Goal: Check status: Check status

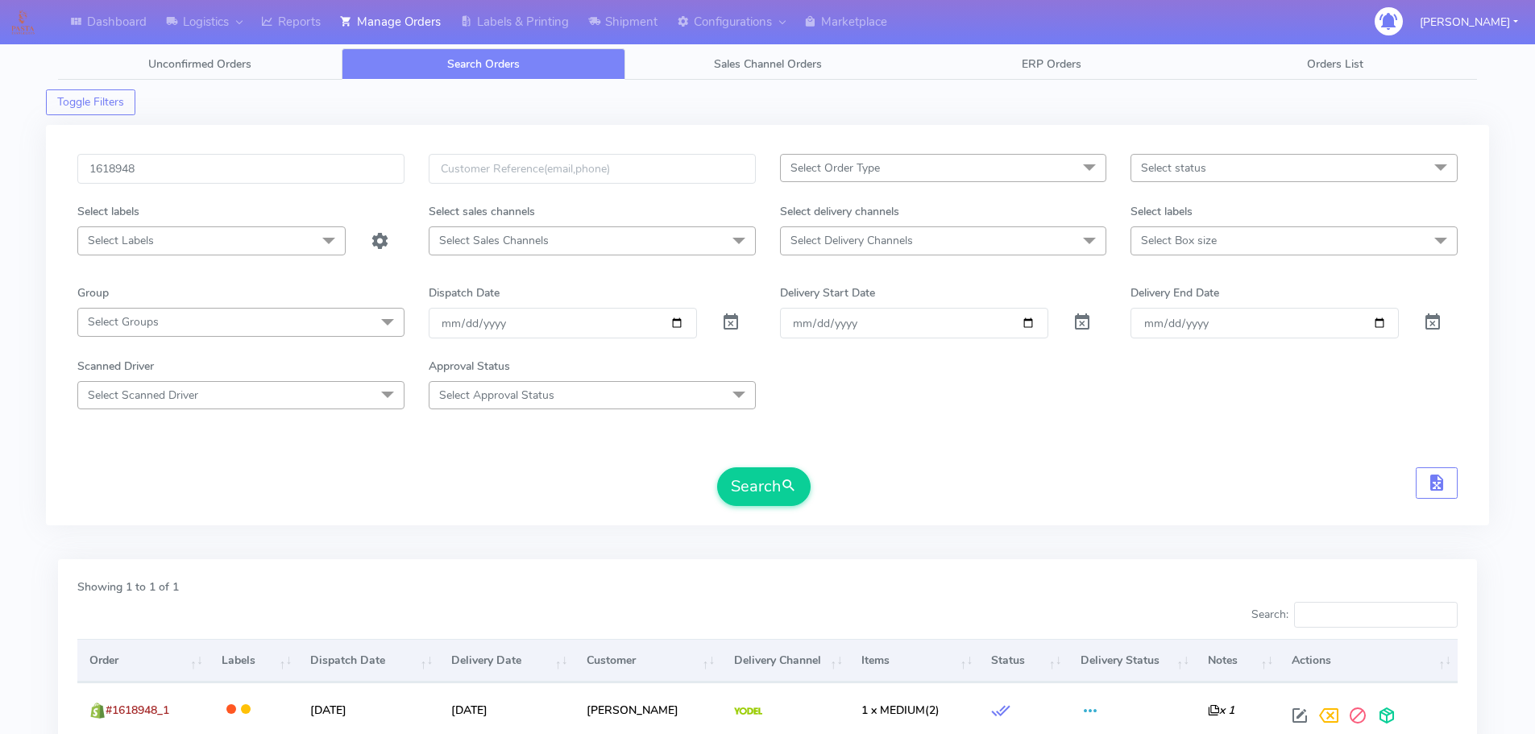
click at [323, 164] on input "1618948" at bounding box center [240, 169] width 327 height 30
click at [717, 467] on button "Search" at bounding box center [763, 486] width 93 height 39
click at [339, 173] on input "1617134" at bounding box center [240, 169] width 327 height 30
paste input "A"
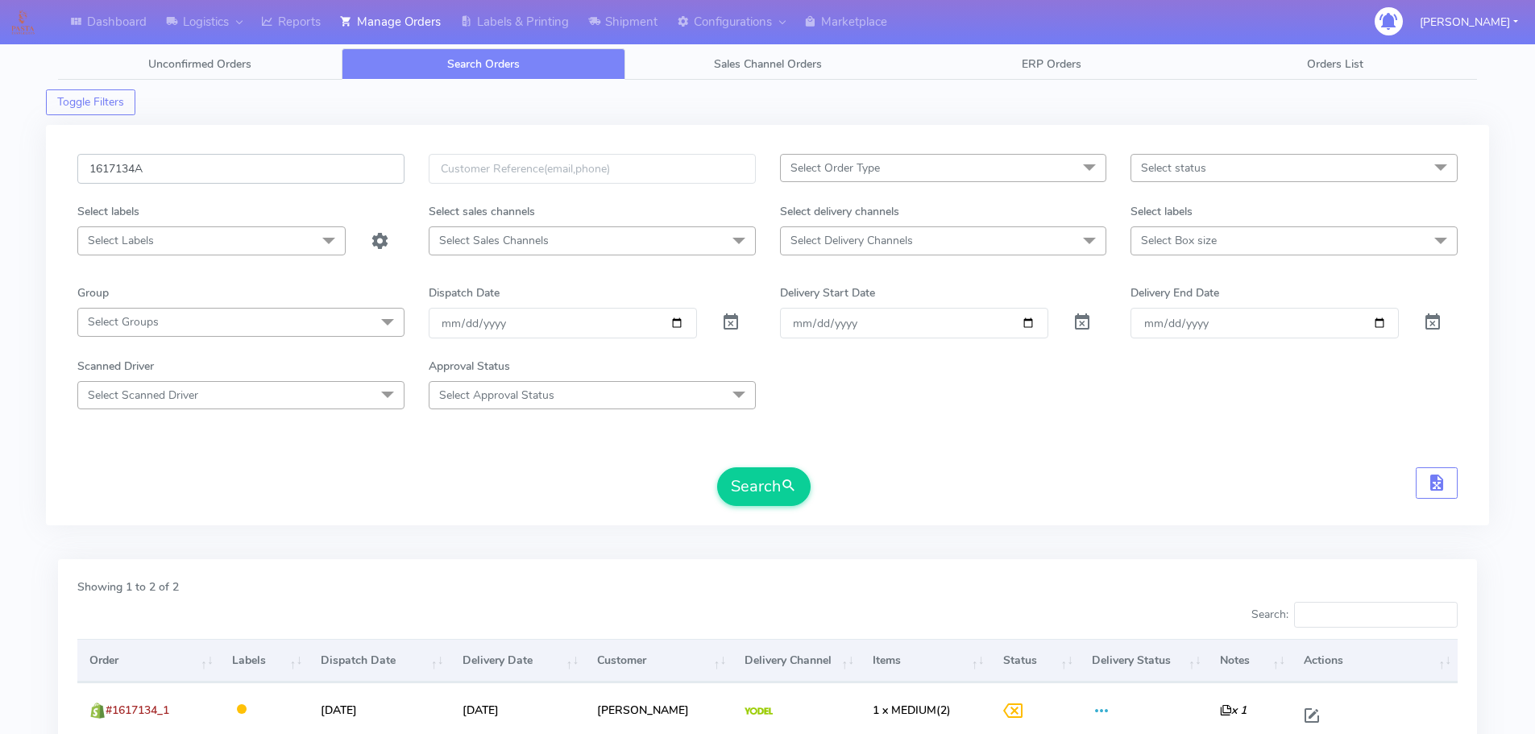
type input "1617134A"
click at [717, 467] on button "Search" at bounding box center [763, 486] width 93 height 39
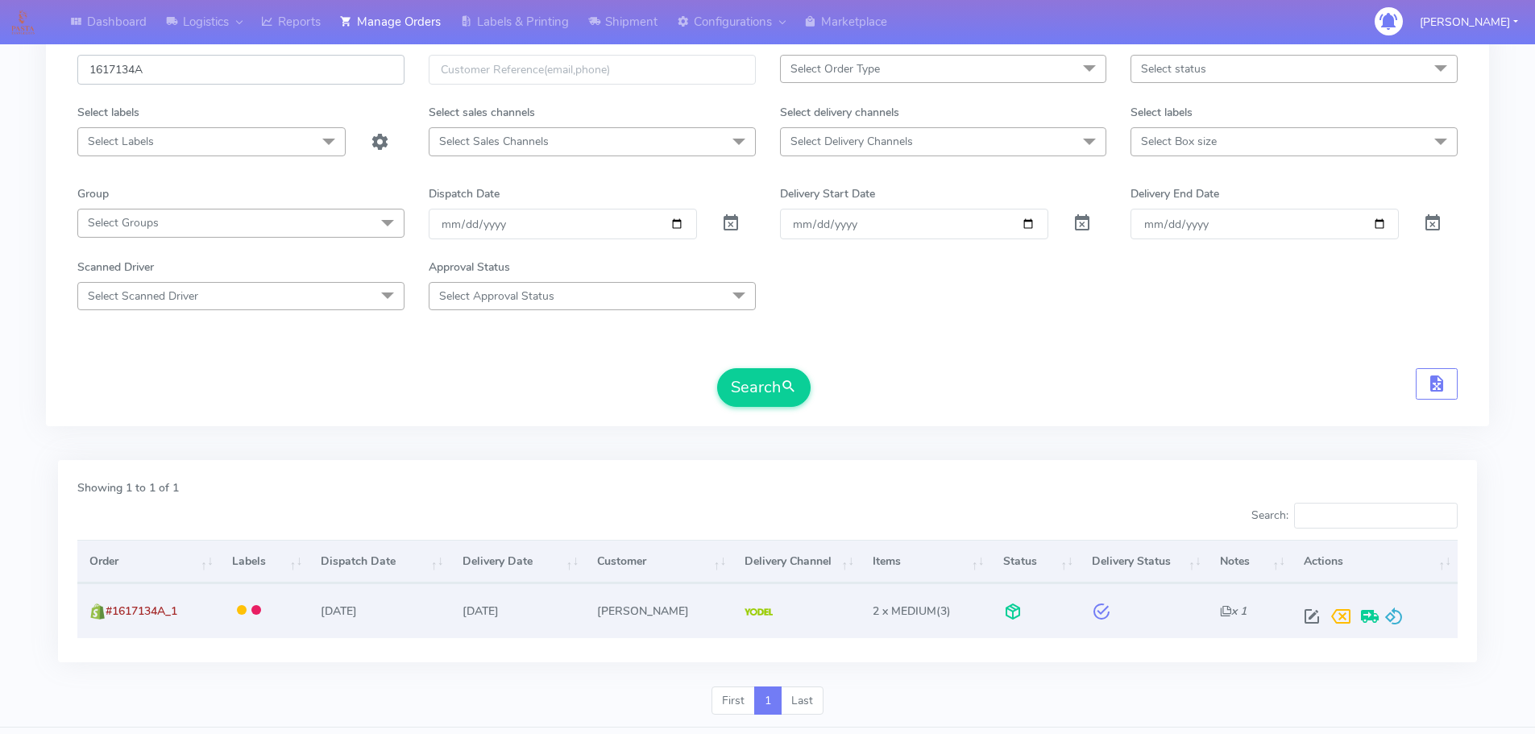
scroll to position [141, 0]
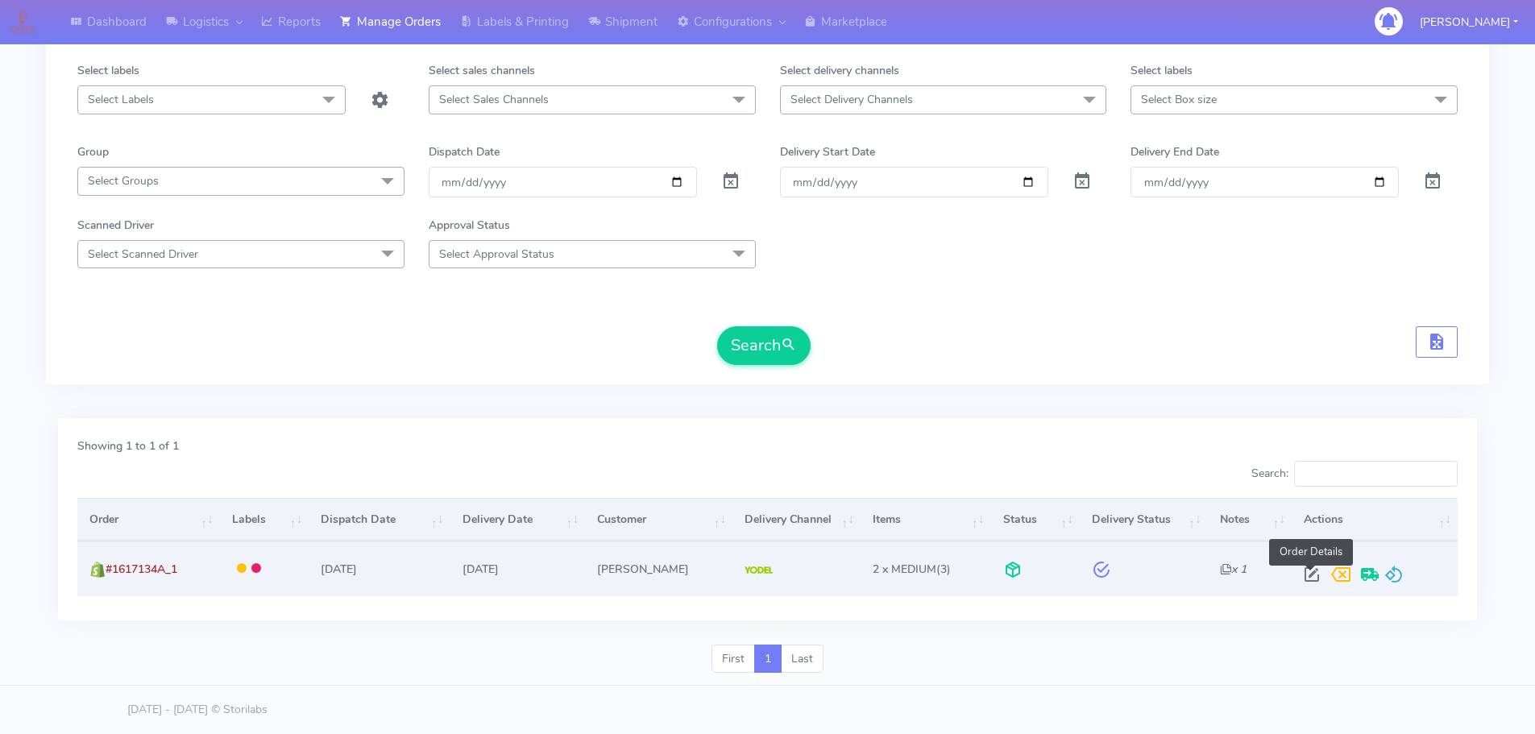
click at [1315, 571] on span at bounding box center [1312, 578] width 29 height 15
select select "5"
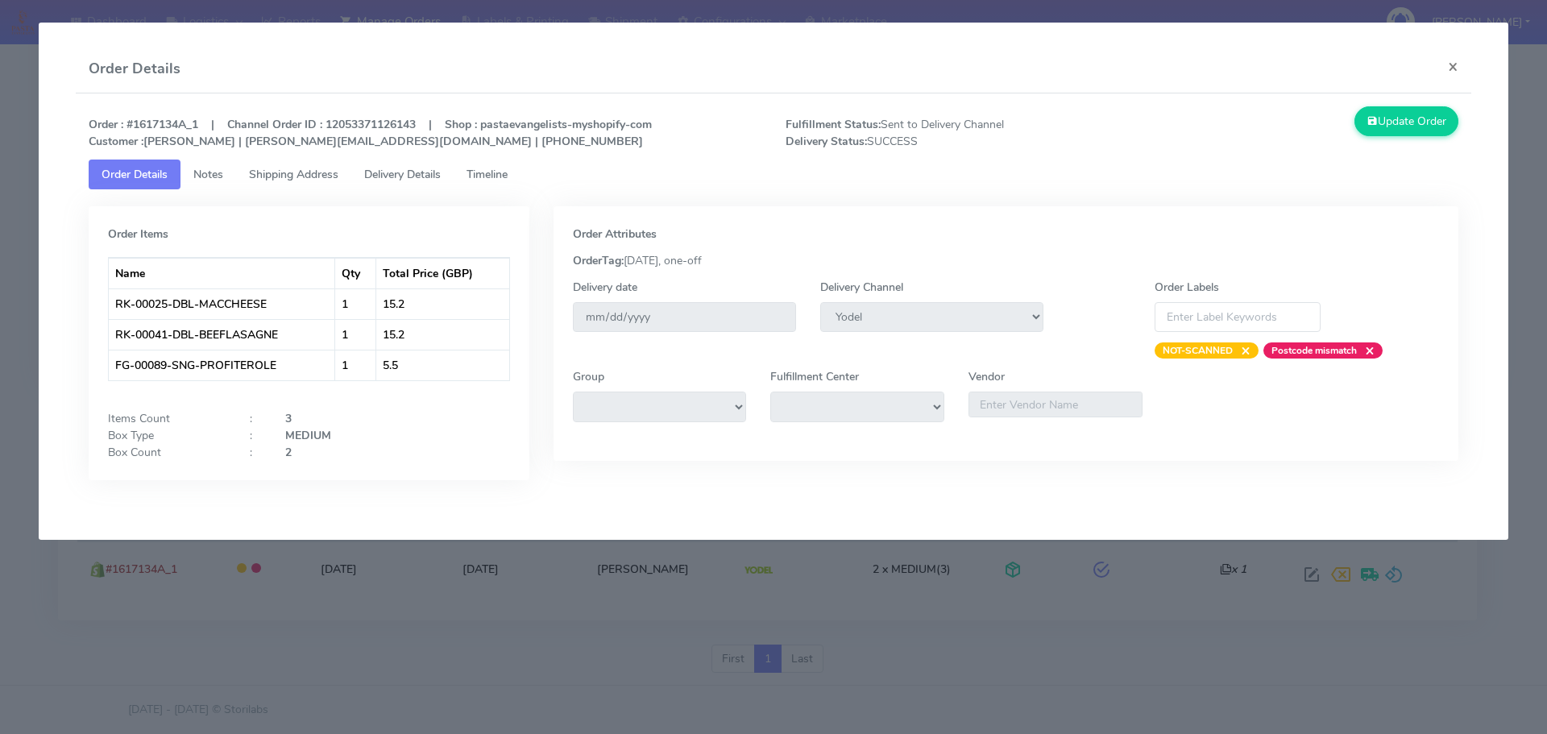
click at [420, 179] on span "Delivery Details" at bounding box center [402, 174] width 77 height 15
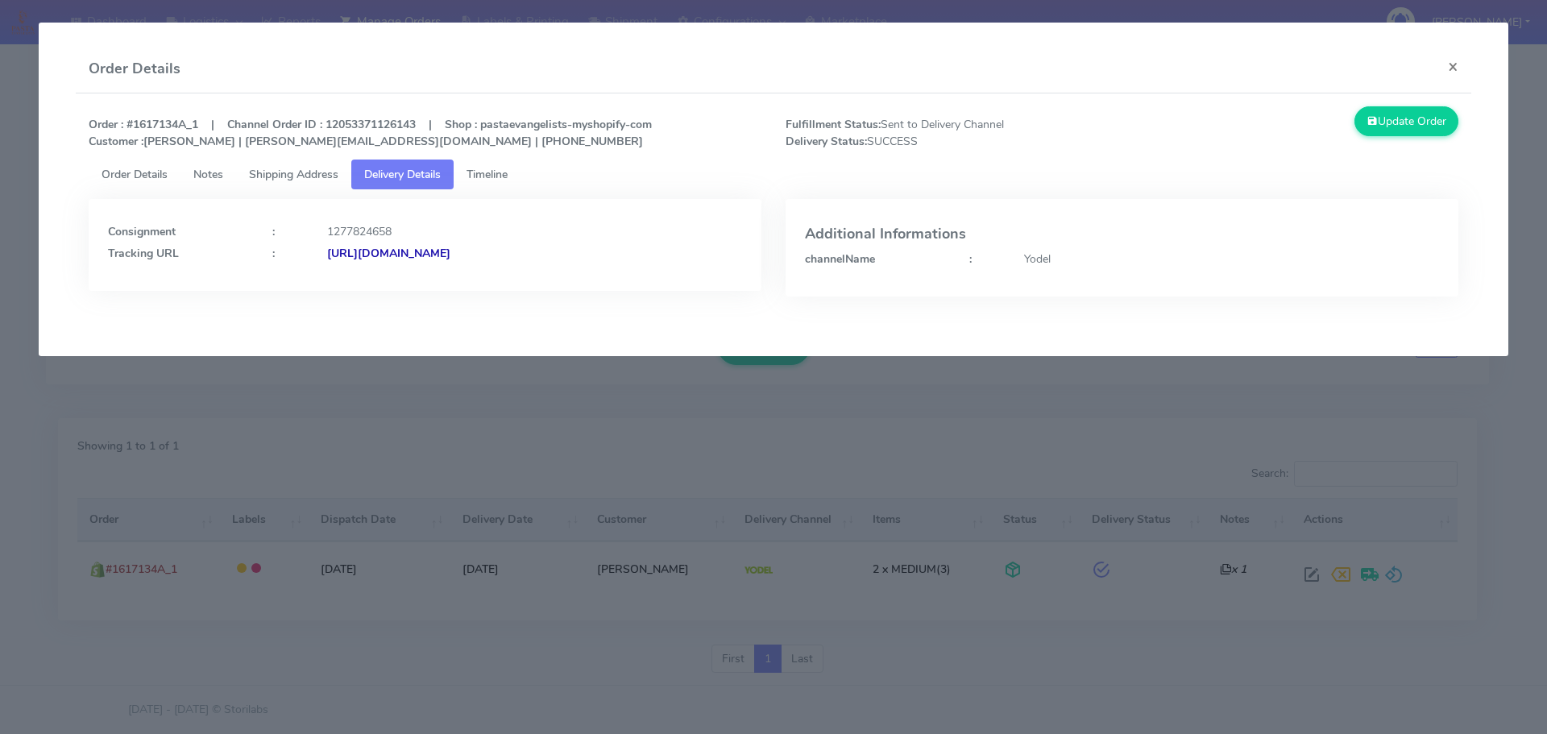
click at [476, 172] on span "Timeline" at bounding box center [487, 174] width 41 height 15
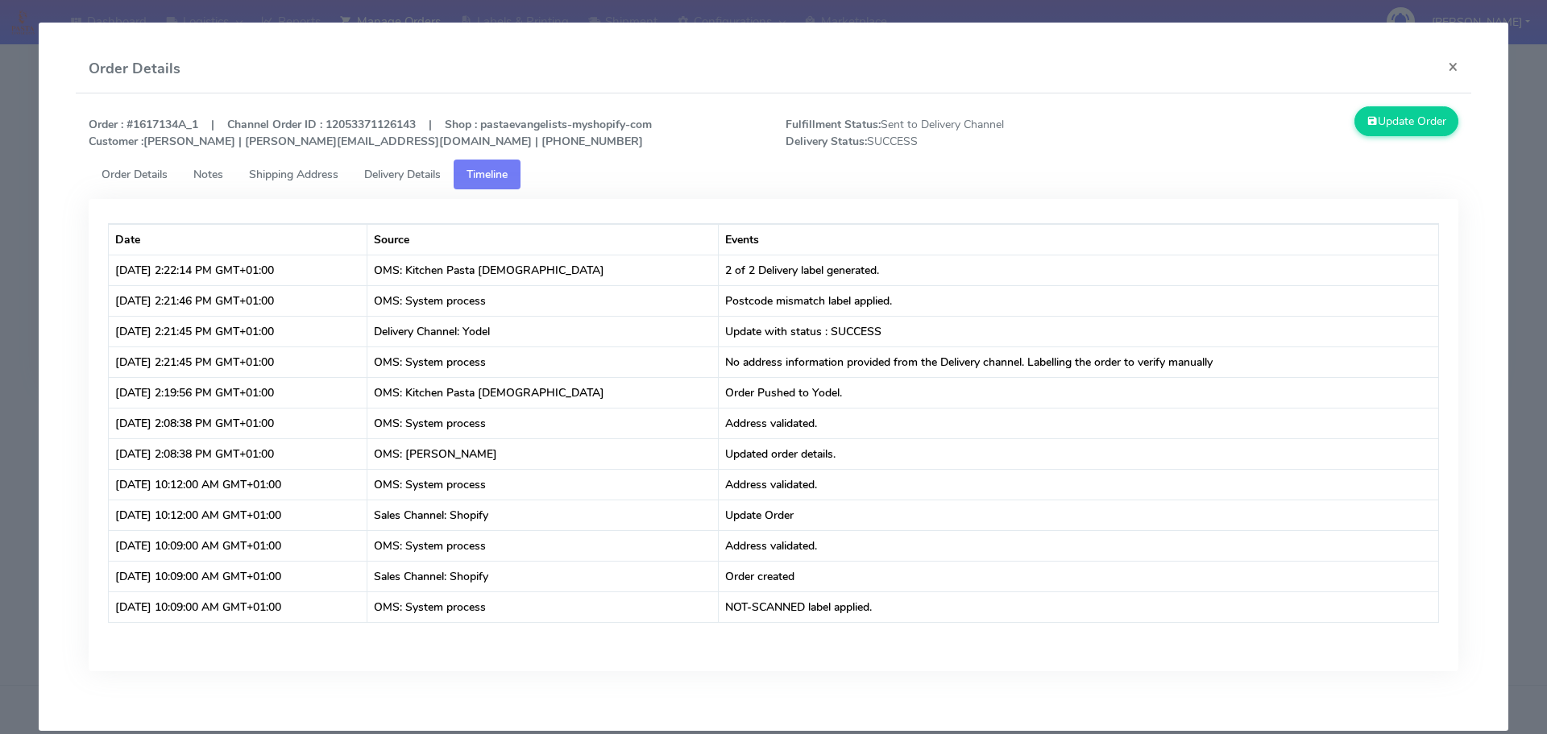
click at [407, 172] on span "Delivery Details" at bounding box center [402, 174] width 77 height 15
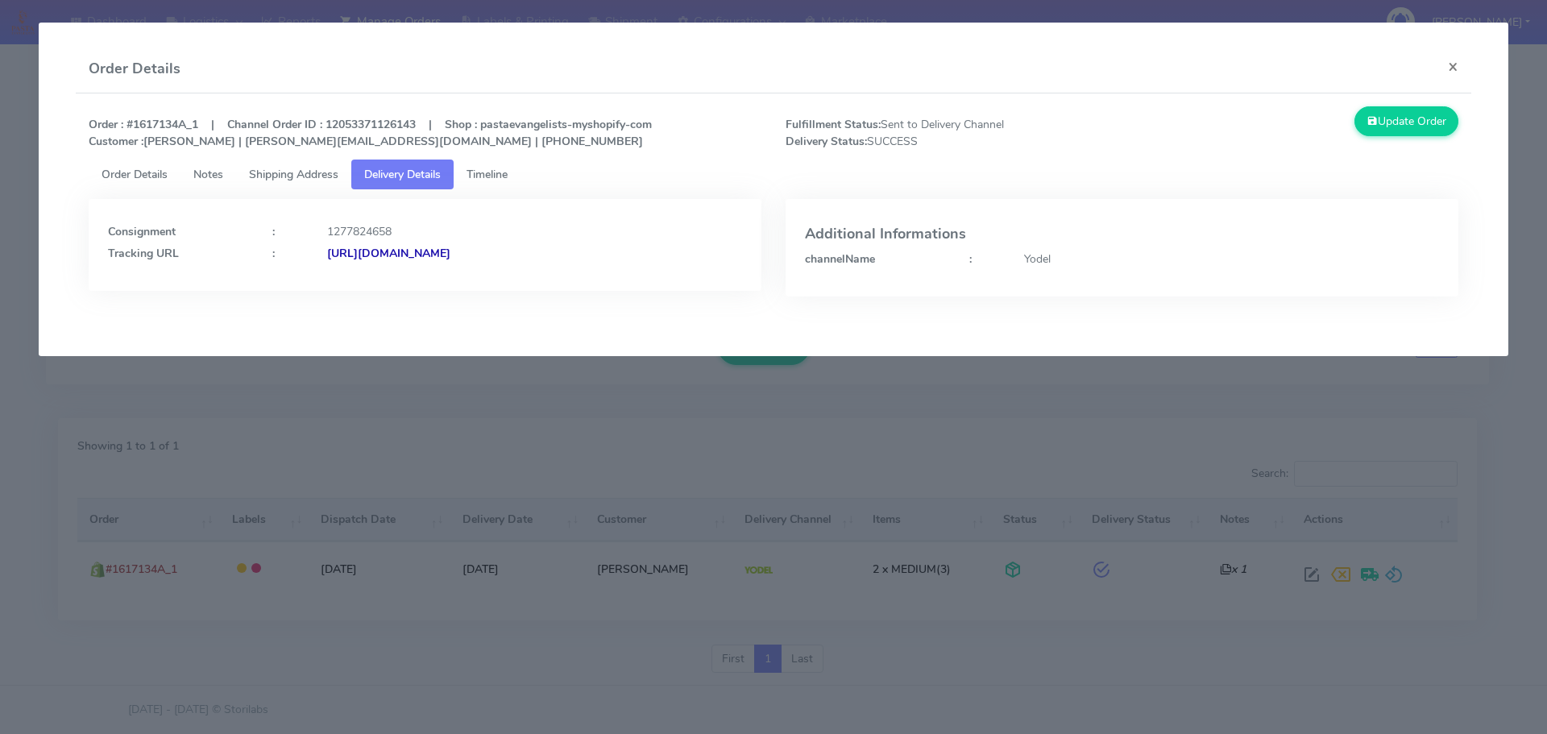
drag, startPoint x: 691, startPoint y: 271, endPoint x: 501, endPoint y: 270, distance: 190.2
click at [501, 270] on div "Consignment : 1277824658 Tracking URL : [URL][DOMAIN_NAME]" at bounding box center [425, 245] width 673 height 92
copy strong "JJD0002249960890066"
click at [152, 174] on span "Order Details" at bounding box center [135, 174] width 66 height 15
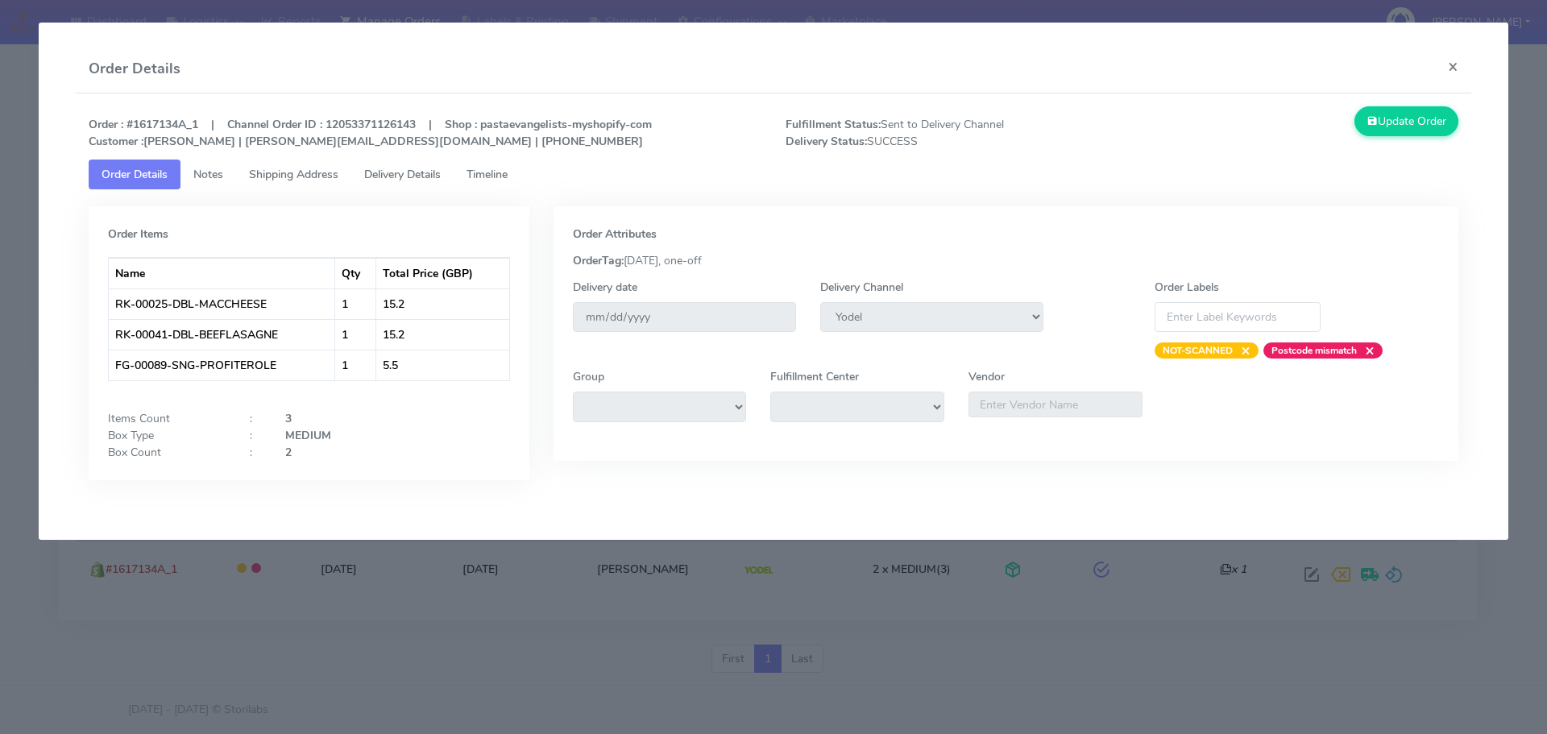
click at [3, 240] on modal-container "Order Details × Order : #1617134A_1 | Channel Order ID : 12053371126143 | Shop …" at bounding box center [773, 367] width 1547 height 734
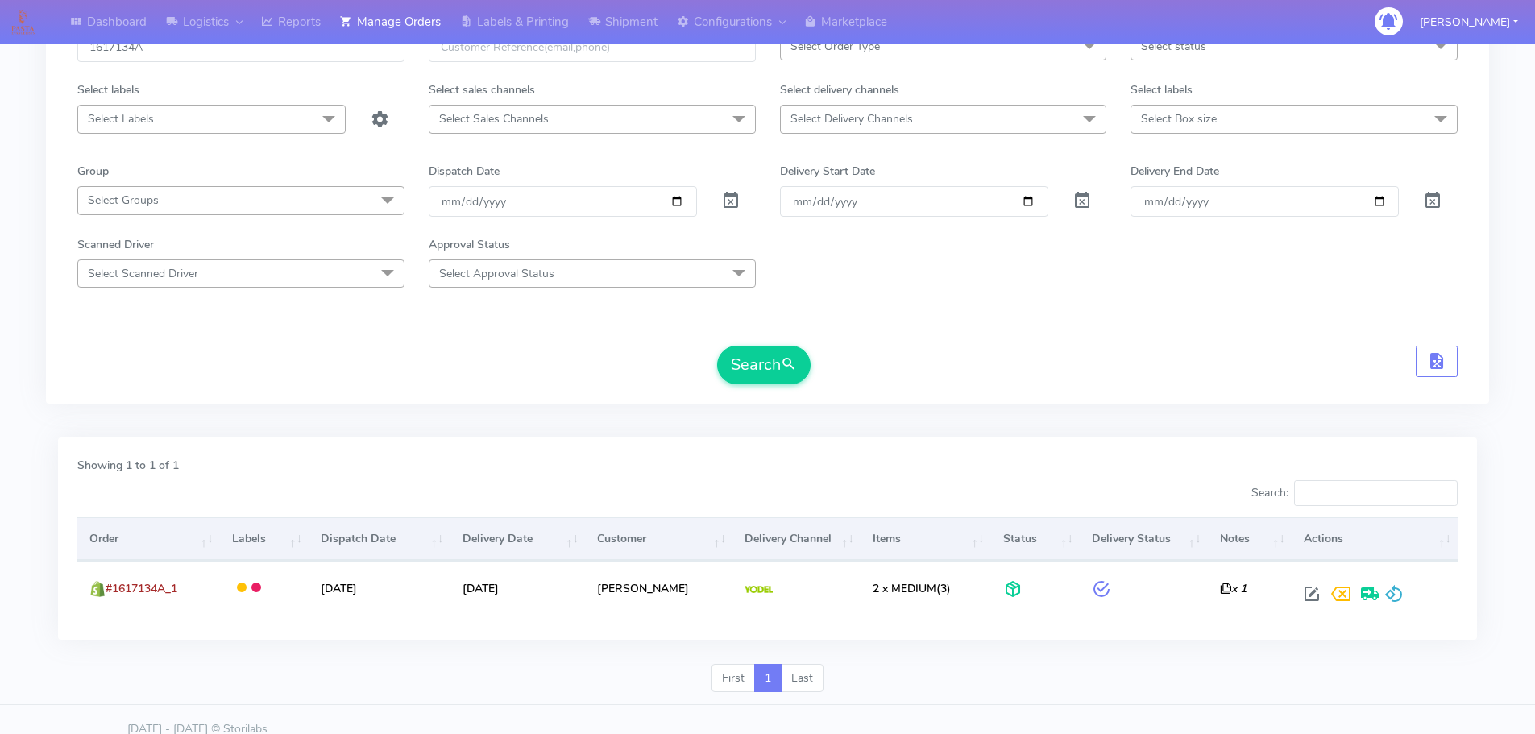
scroll to position [0, 0]
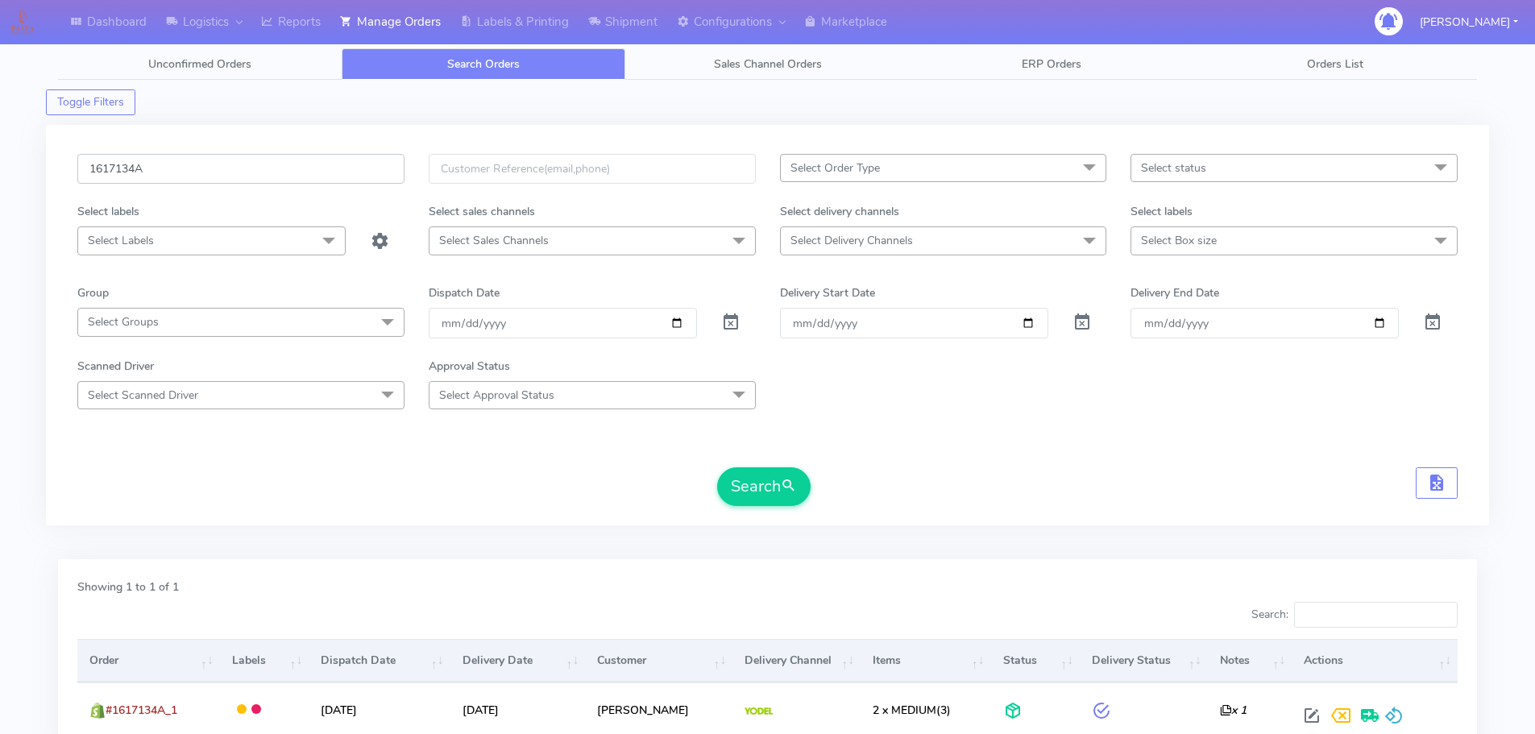
click at [328, 165] on input "1617134A" at bounding box center [240, 169] width 327 height 30
paste input "9837"
type input "1619837"
click at [717, 467] on button "Search" at bounding box center [763, 486] width 93 height 39
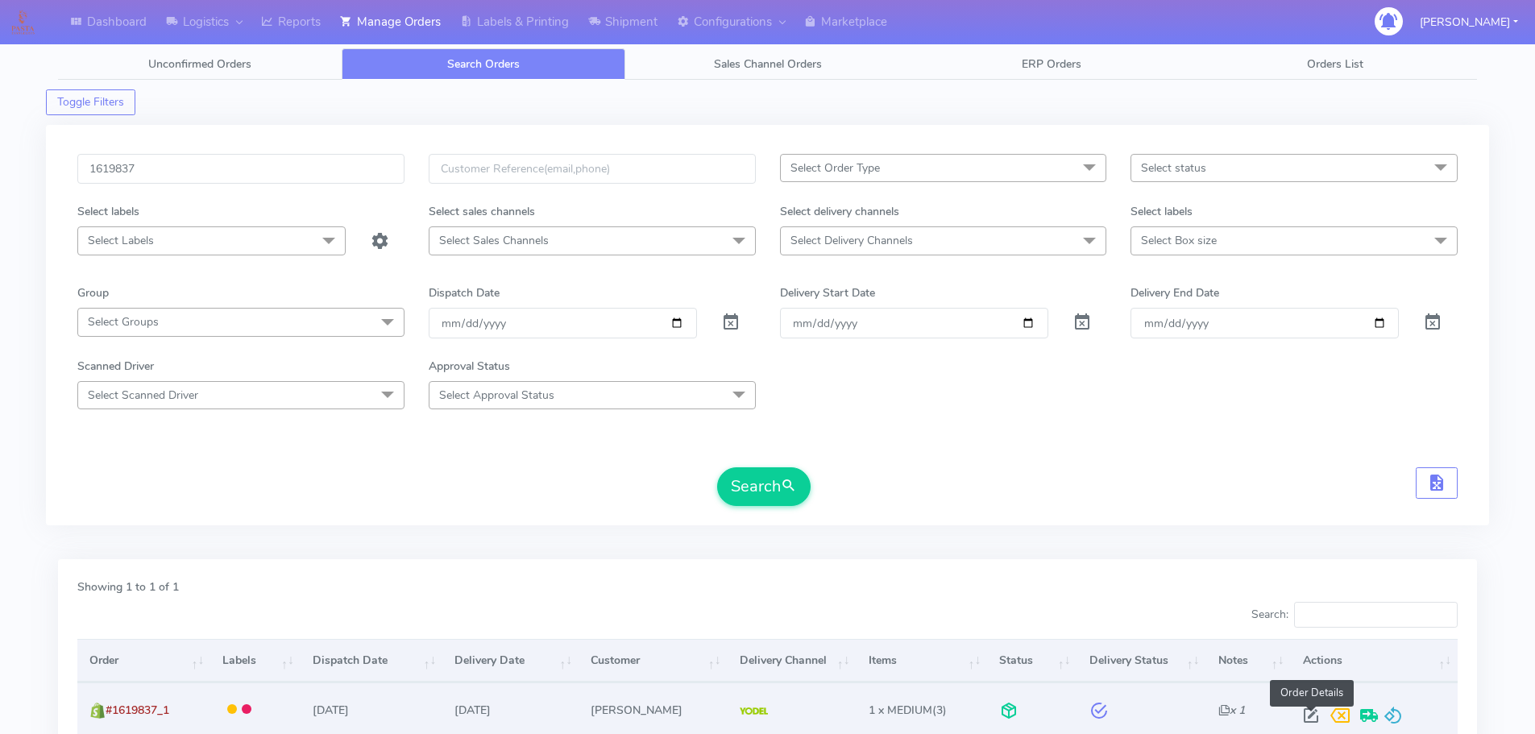
click at [1310, 721] on span at bounding box center [1311, 719] width 29 height 15
select select "5"
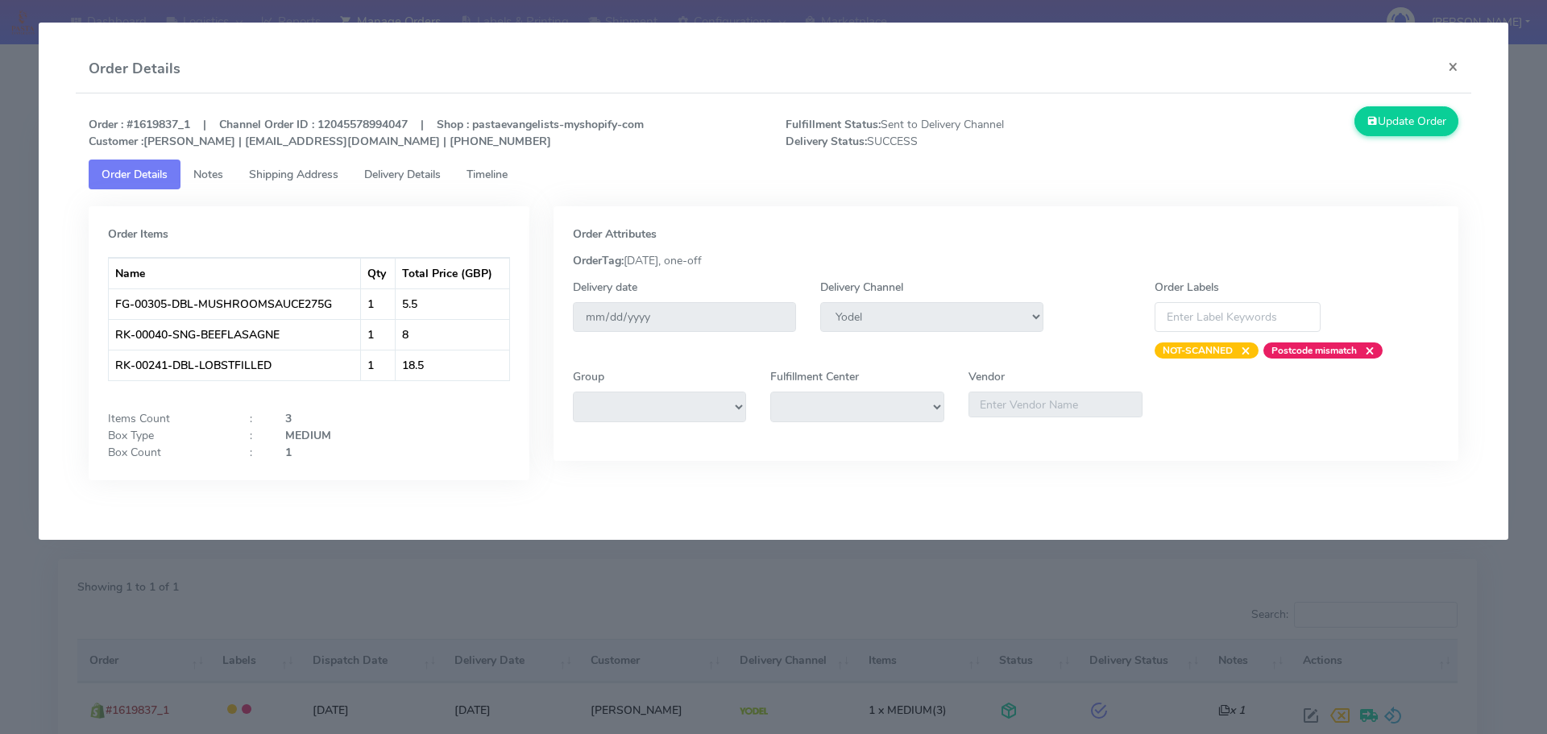
click at [419, 177] on span "Delivery Details" at bounding box center [402, 174] width 77 height 15
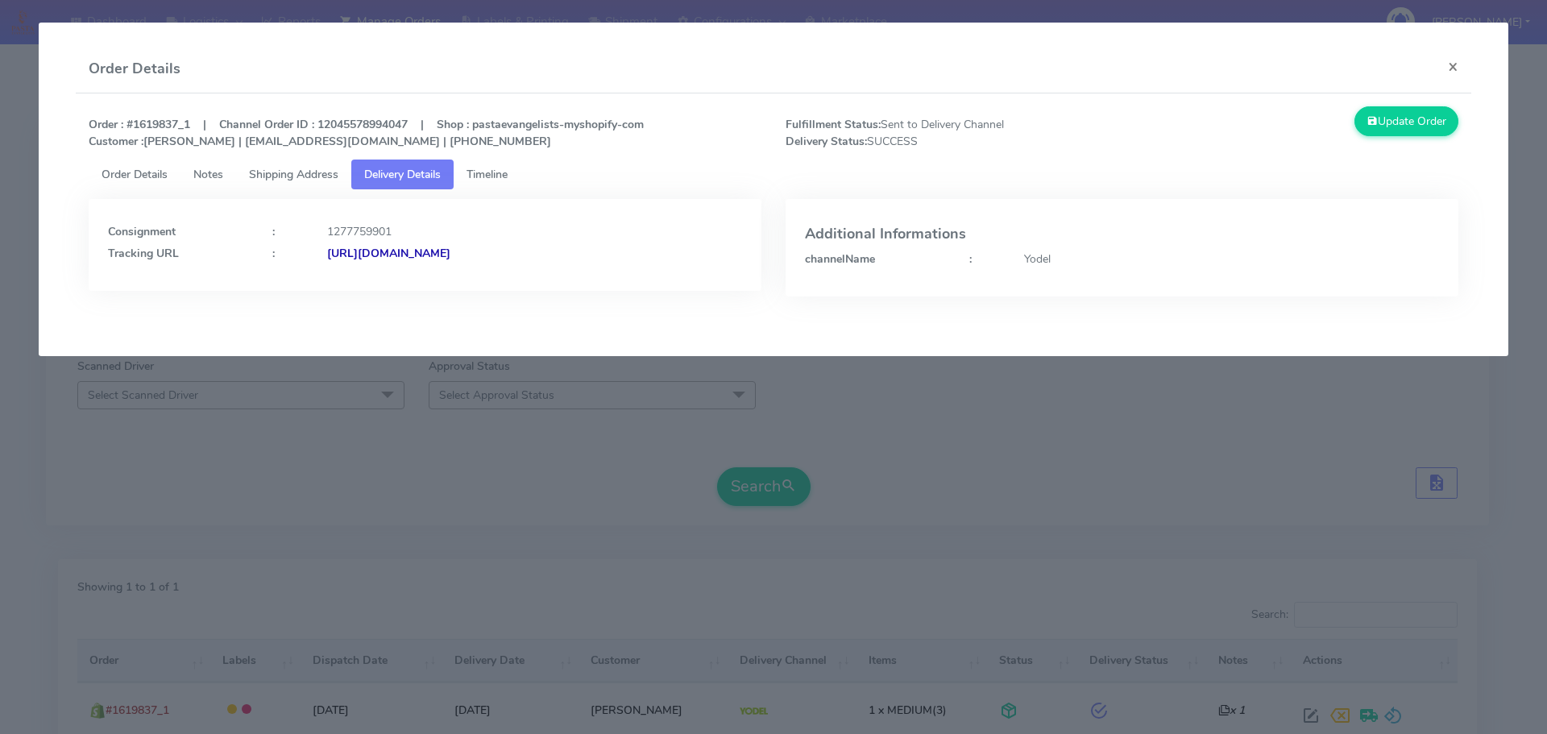
click at [506, 172] on span "Timeline" at bounding box center [487, 174] width 41 height 15
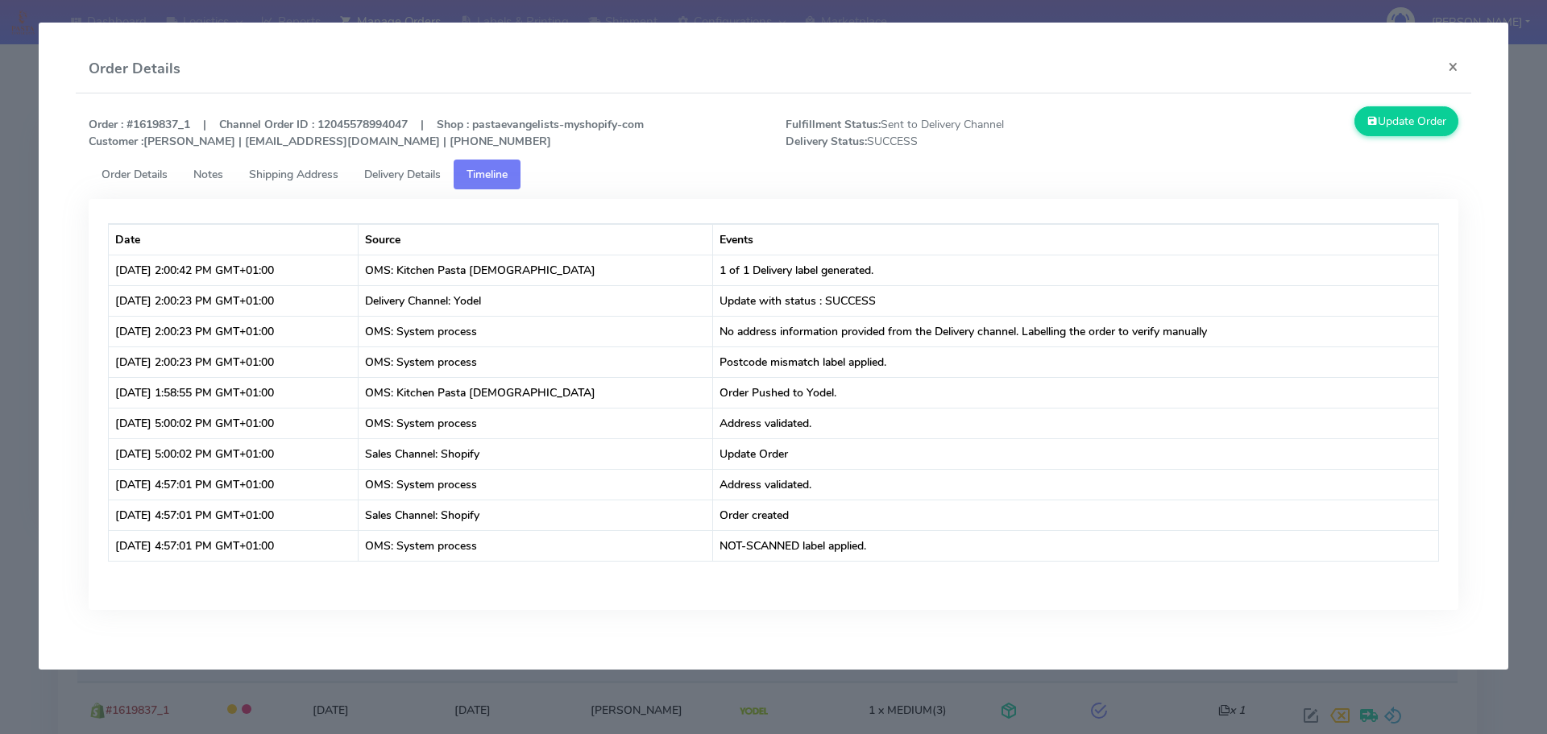
click at [426, 169] on span "Delivery Details" at bounding box center [402, 174] width 77 height 15
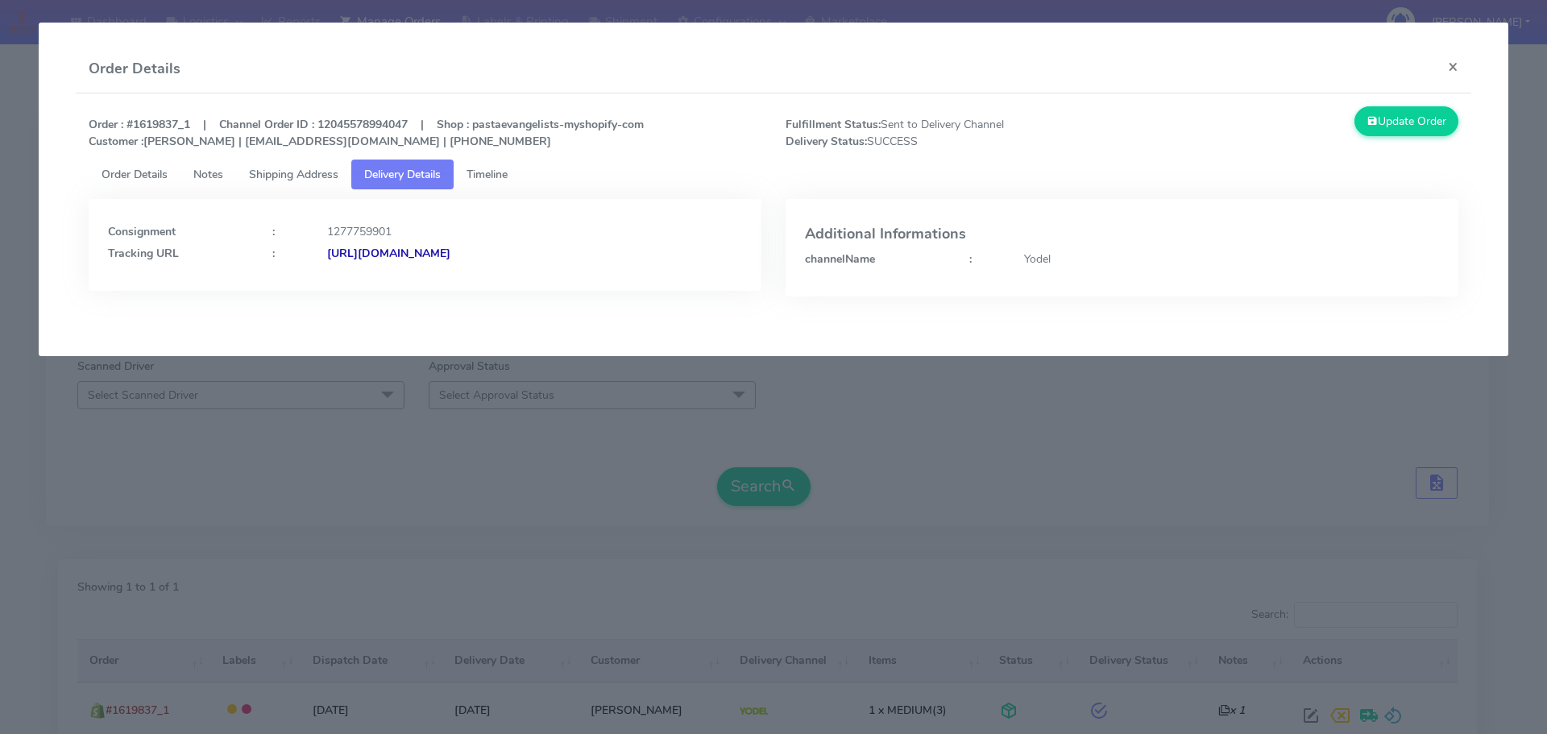
drag, startPoint x: 677, startPoint y: 279, endPoint x: 502, endPoint y: 280, distance: 174.9
click at [502, 280] on div "Consignment : 1277759901 Tracking URL : [URL][DOMAIN_NAME]" at bounding box center [425, 245] width 673 height 92
copy strong "JJD0002249960889827"
click at [296, 487] on modal-container "Order Details × Order : #1619837_1 | Channel Order ID : 12045578994047 | Shop :…" at bounding box center [773, 367] width 1547 height 734
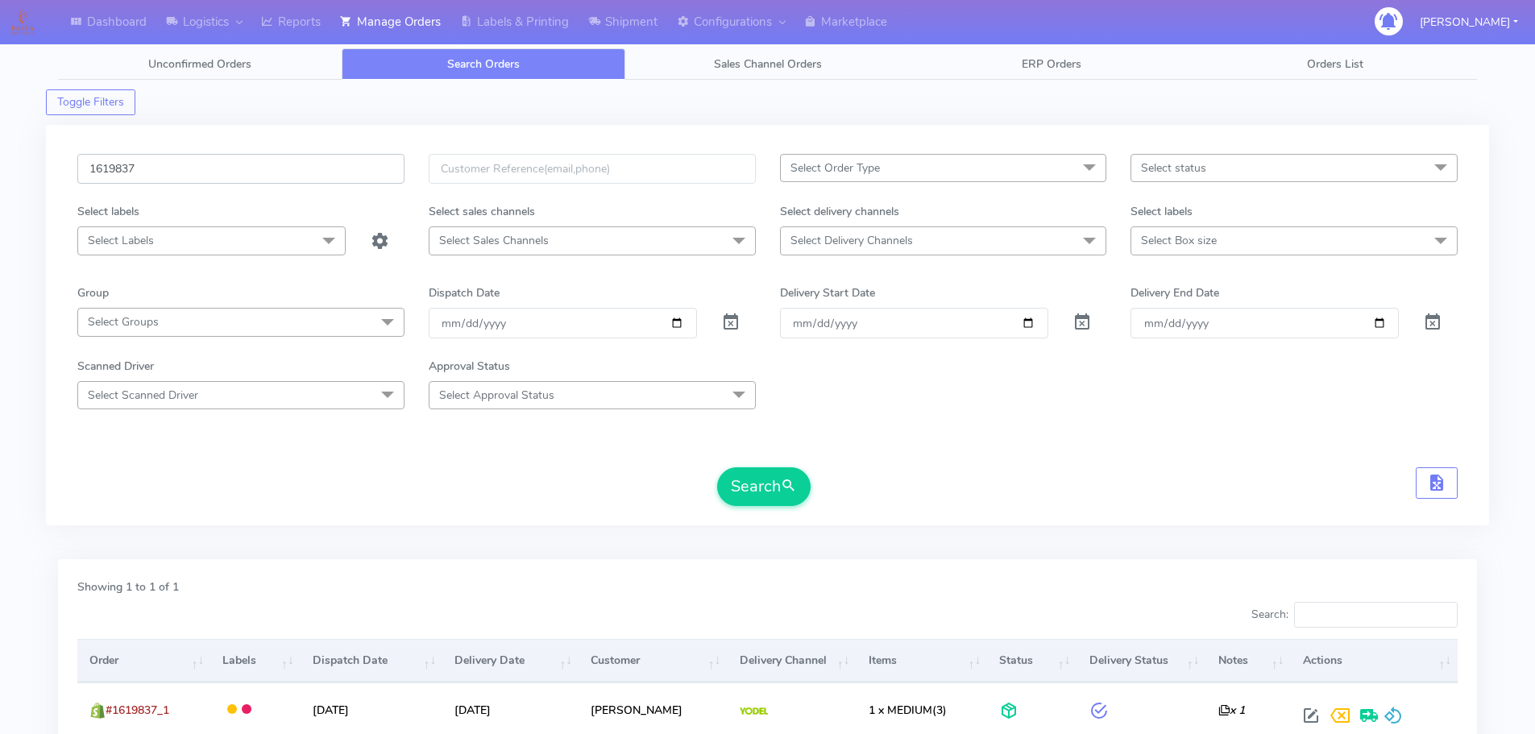
click at [322, 171] on input "1619837" at bounding box center [240, 169] width 327 height 30
paste input "950"
click at [717, 467] on button "Search" at bounding box center [763, 486] width 93 height 39
click at [305, 180] on input "1619950" at bounding box center [240, 169] width 327 height 30
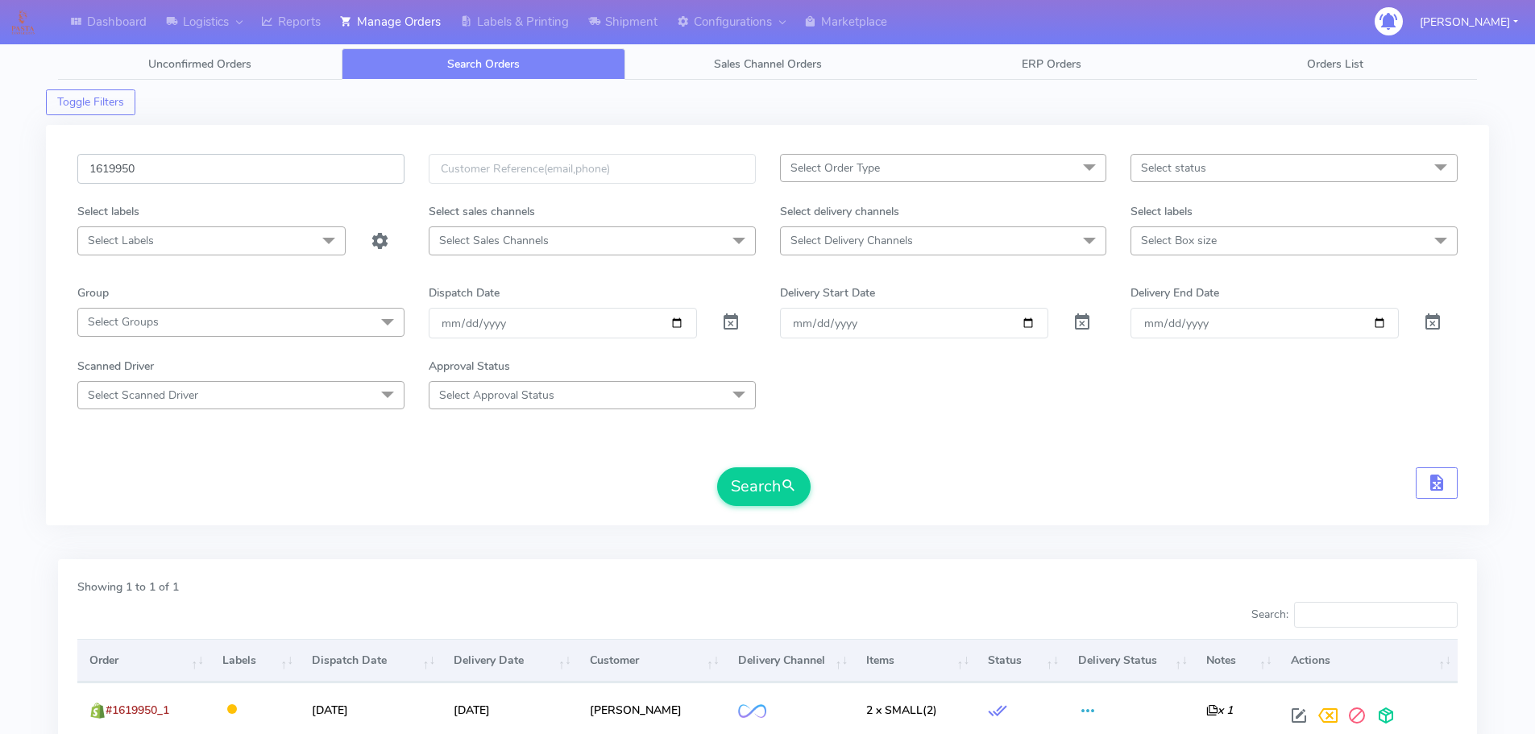
click at [305, 180] on input "1619950" at bounding box center [240, 169] width 327 height 30
paste input "591A"
type input "1619591A"
click at [717, 467] on button "Search" at bounding box center [763, 486] width 93 height 39
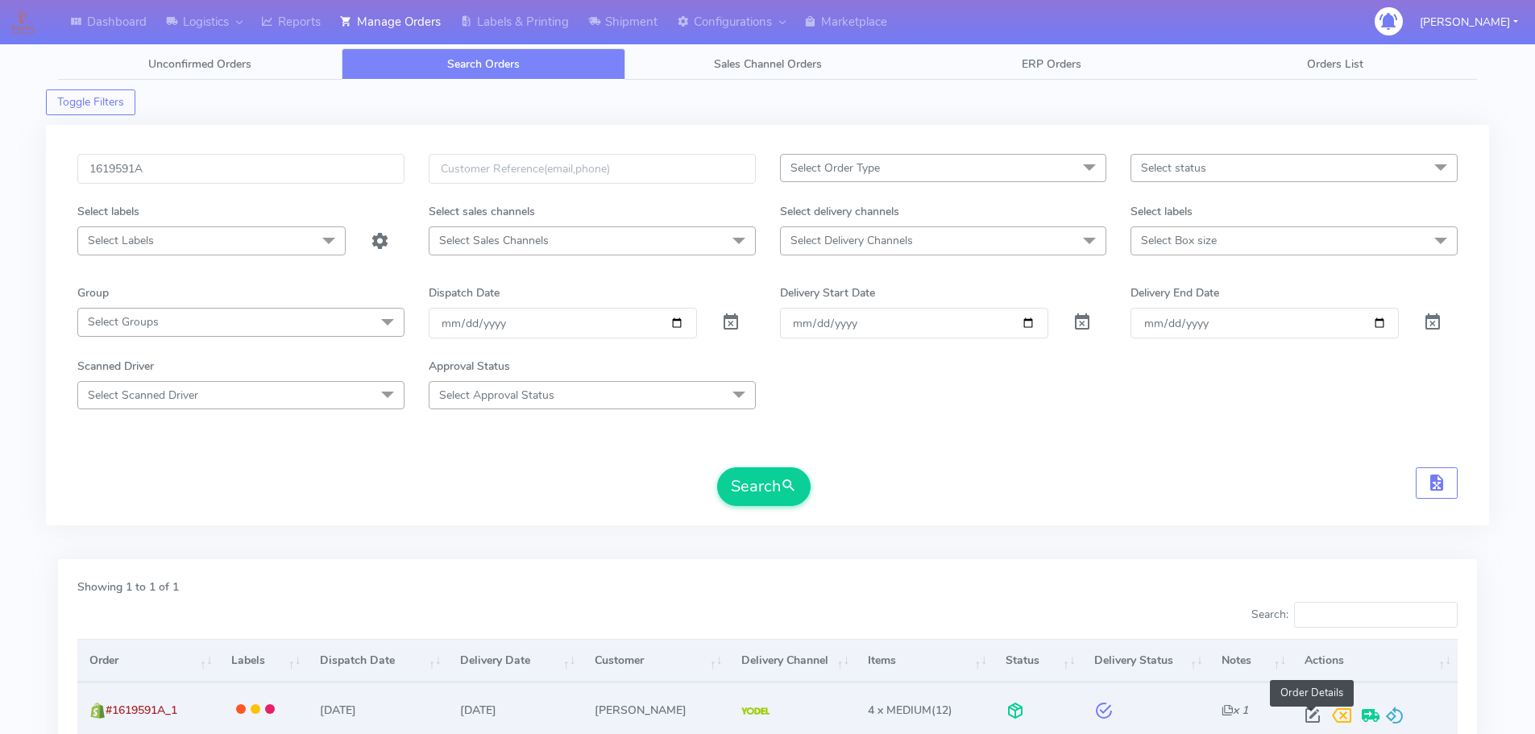
click at [1315, 714] on span at bounding box center [1312, 719] width 29 height 15
select select "5"
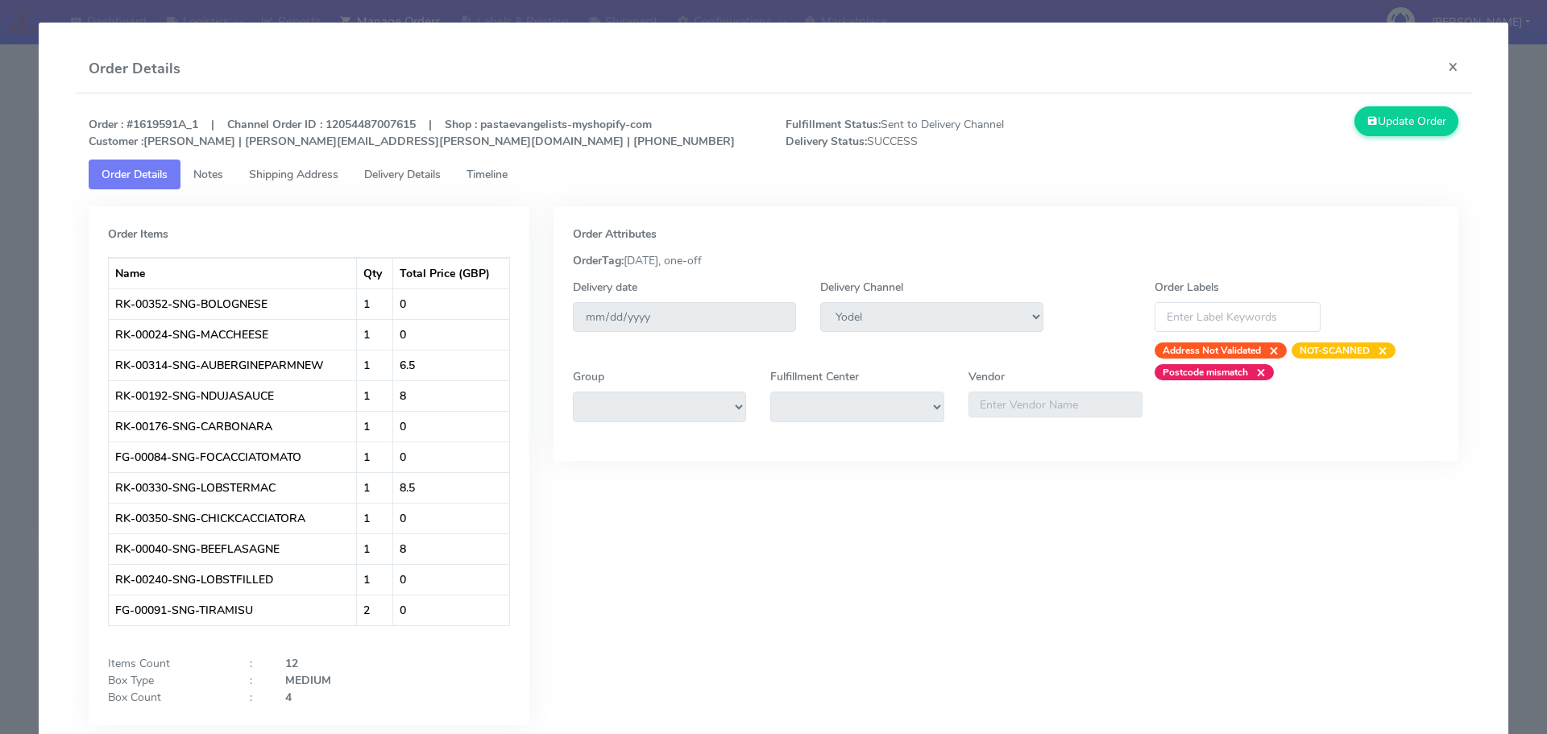
click at [421, 168] on span "Delivery Details" at bounding box center [402, 174] width 77 height 15
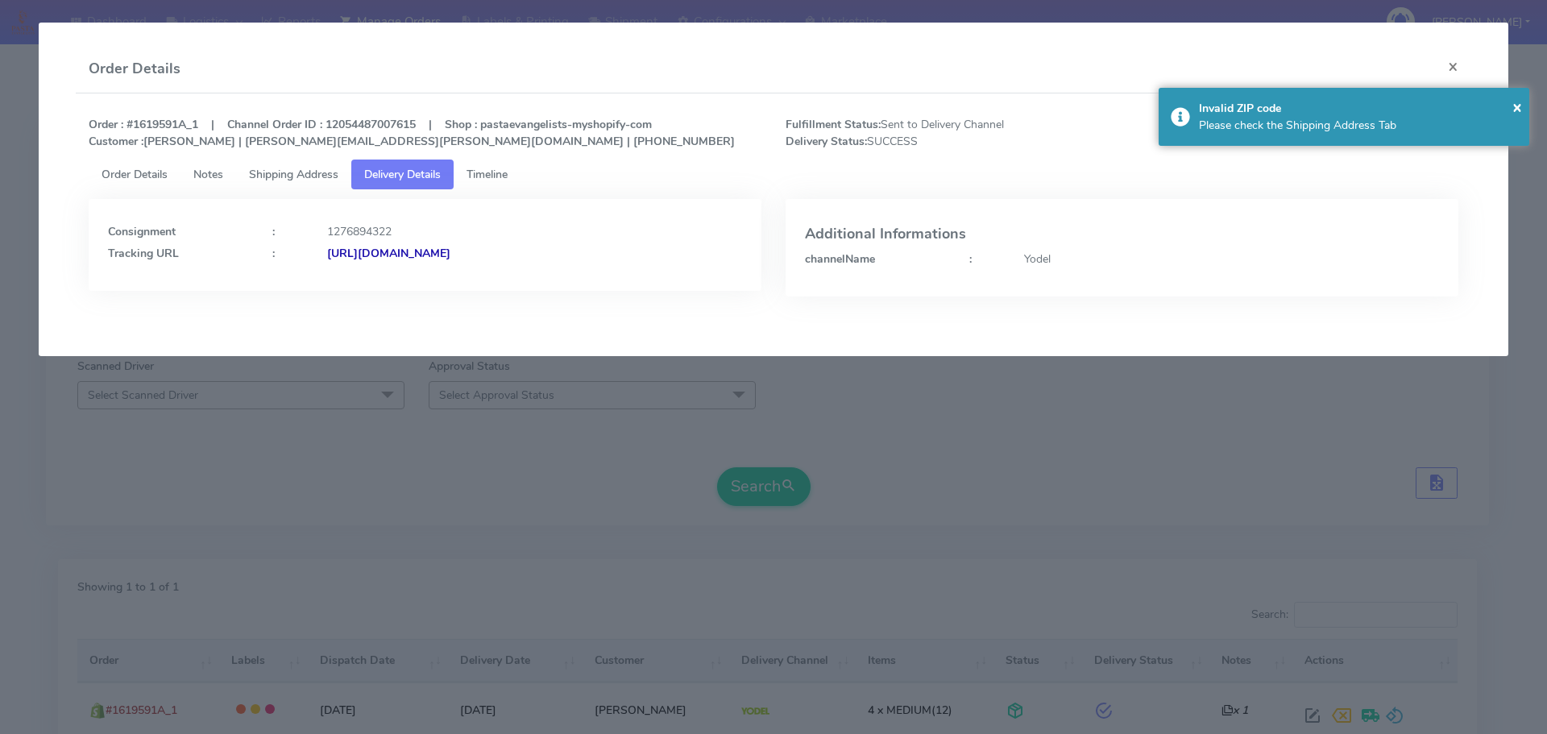
click at [583, 483] on modal-container "Order Details × Order : #1619591A_1 | Channel Order ID : 12054487007615 | Shop …" at bounding box center [773, 367] width 1547 height 734
